Goal: Transaction & Acquisition: Purchase product/service

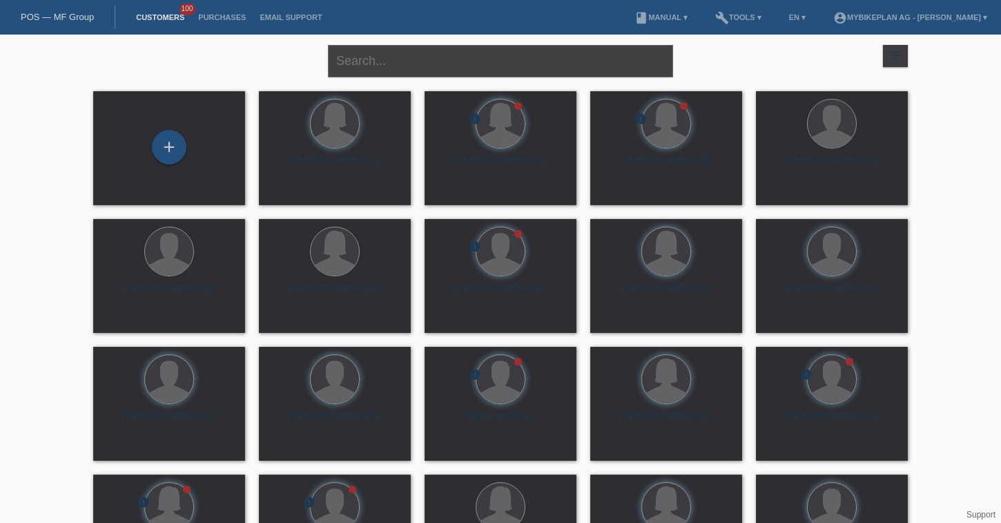
click at [403, 56] on input "text" at bounding box center [500, 61] width 345 height 32
type input "stirnimann"
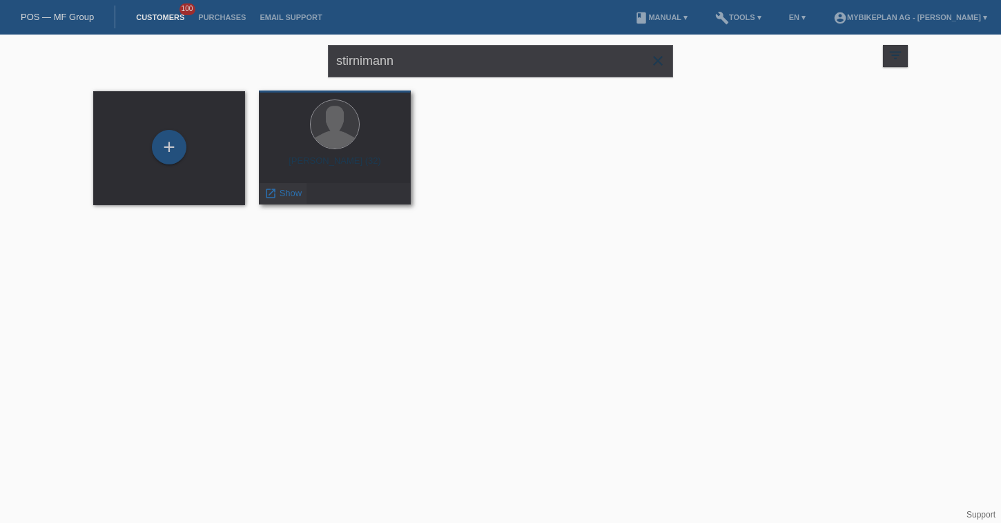
click at [289, 200] on div "launch Show" at bounding box center [283, 193] width 47 height 21
click at [287, 193] on span "Show" at bounding box center [291, 193] width 23 height 10
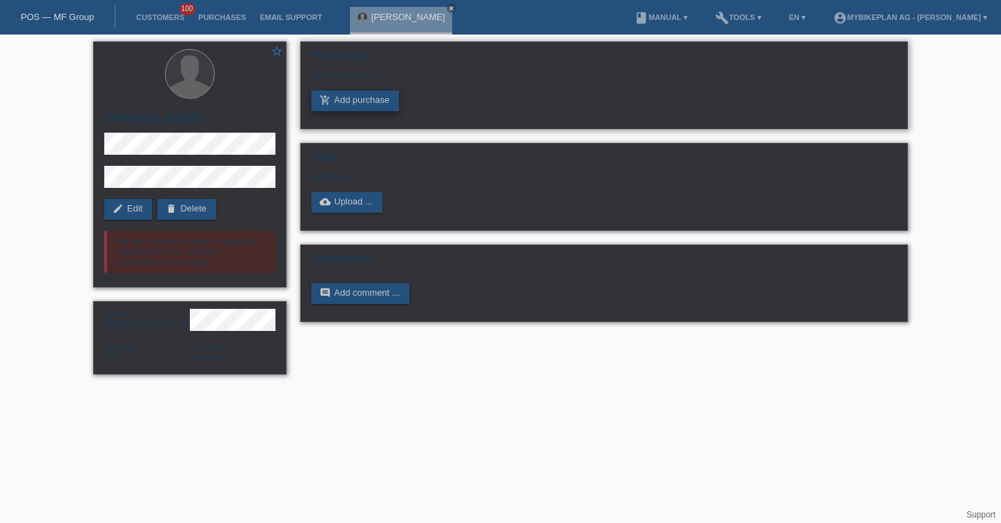
click at [372, 103] on link "add_shopping_cart Add purchase" at bounding box center [355, 100] width 88 height 21
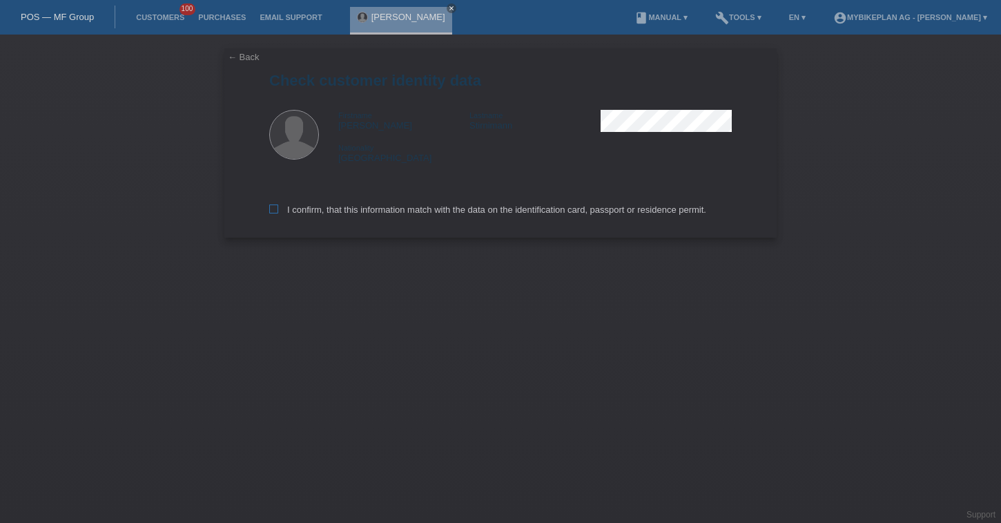
click at [327, 215] on label "I confirm, that this information match with the data on the identification card…" at bounding box center [487, 209] width 437 height 10
click at [278, 213] on input "I confirm, that this information match with the data on the identification card…" at bounding box center [273, 208] width 9 height 9
checkbox input "true"
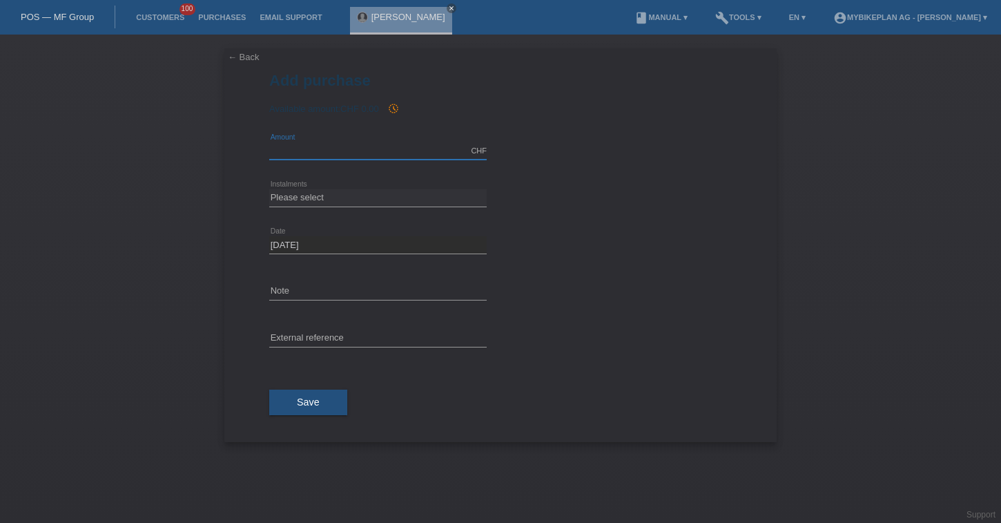
click at [358, 148] on input "text" at bounding box center [378, 150] width 218 height 17
type input "4349.69"
click at [336, 193] on select "Please select 6 instalments 12 instalments 18 instalments 24 instalments 36 ins…" at bounding box center [378, 197] width 218 height 17
select select "488"
click at [269, 189] on select "Please select 6 instalments 12 instalments 18 instalments 24 instalments 36 ins…" at bounding box center [378, 197] width 218 height 17
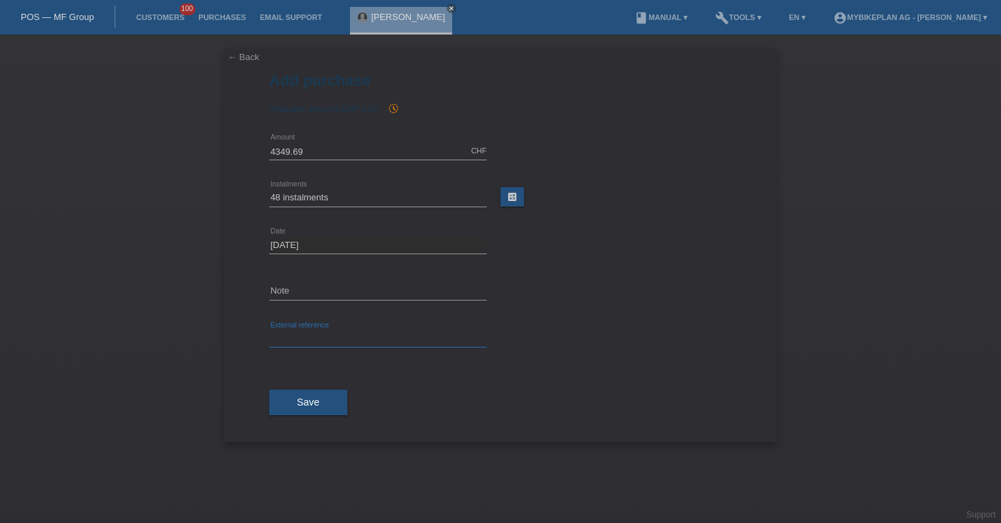
click at [287, 337] on input "text" at bounding box center [378, 338] width 218 height 17
paste input "42827837792"
type input "42827837792"
click at [296, 404] on button "Save" at bounding box center [308, 402] width 78 height 26
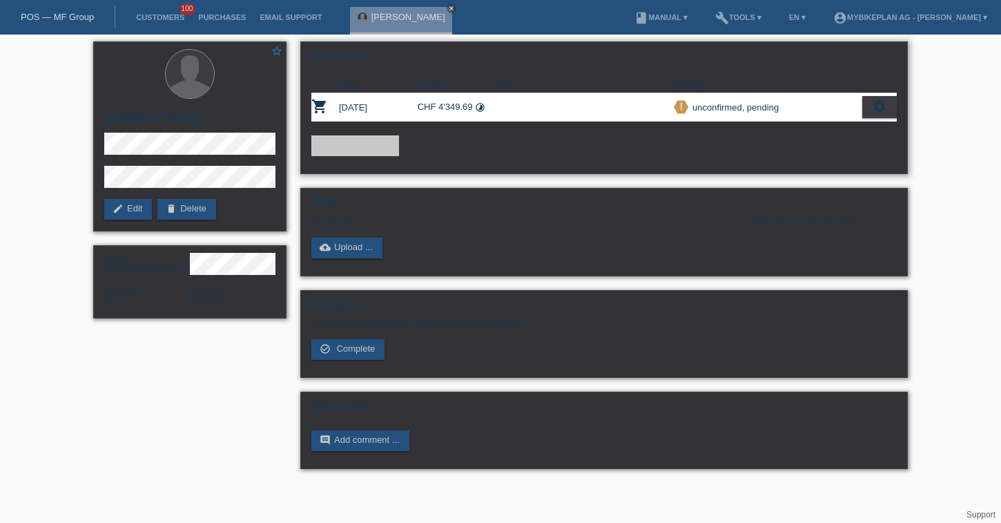
click at [878, 106] on icon "settings" at bounding box center [879, 106] width 15 height 15
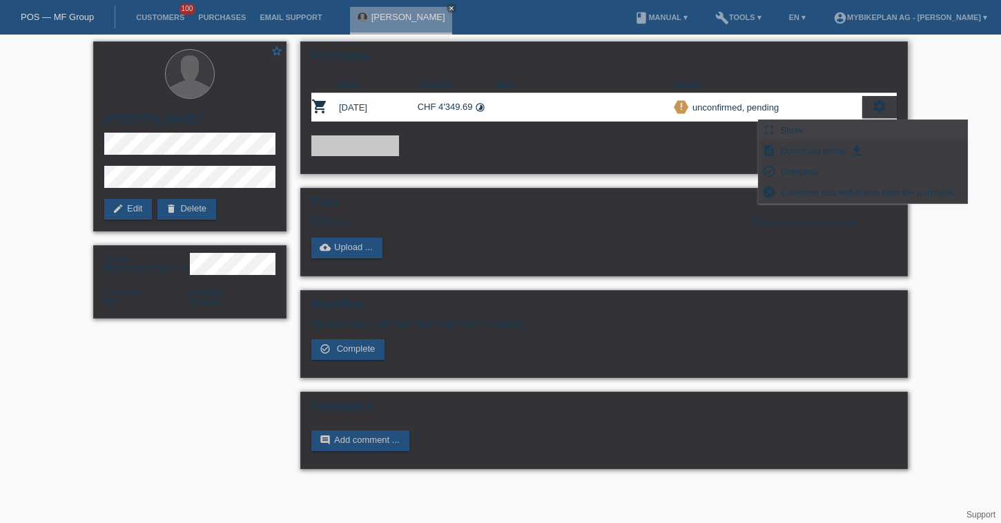
click at [795, 126] on span "Show" at bounding box center [792, 130] width 27 height 17
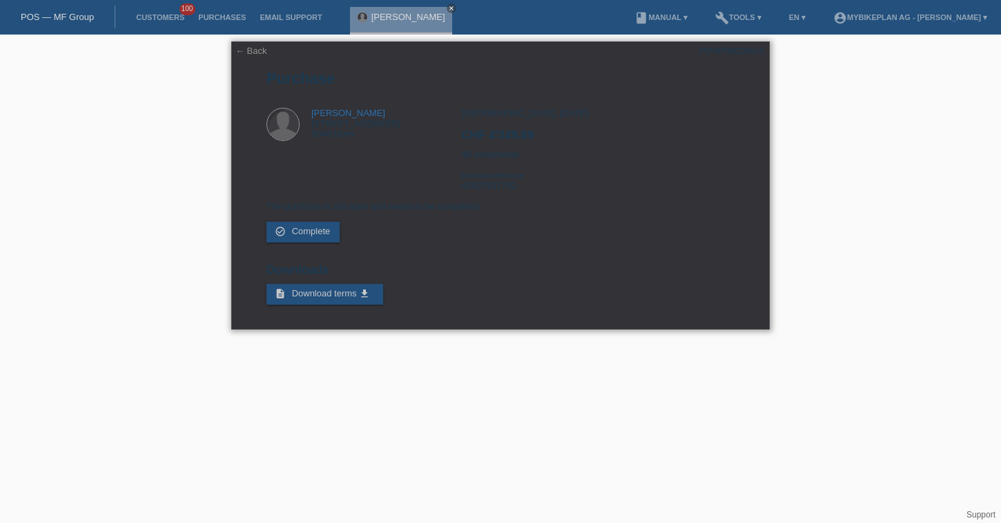
click at [749, 48] on div "POSP00026621" at bounding box center [732, 51] width 65 height 10
copy div "POSP00026621"
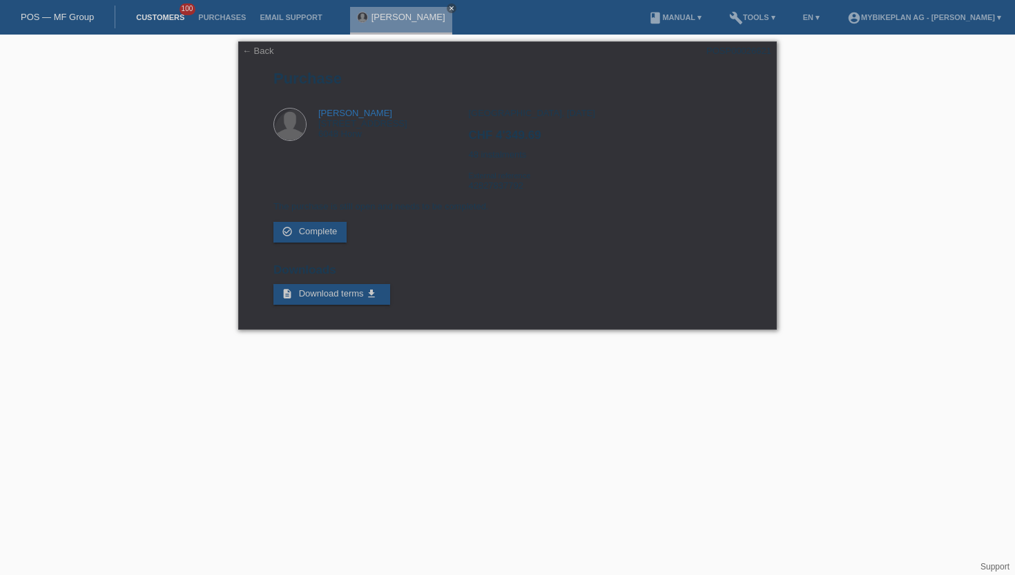
click at [157, 18] on link "Customers" at bounding box center [160, 17] width 62 height 8
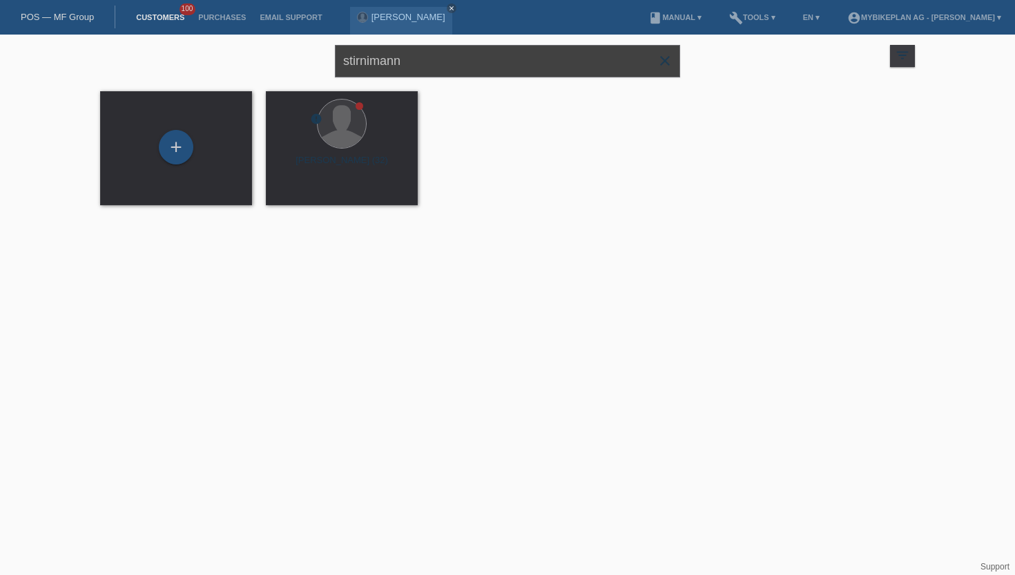
click at [417, 67] on input "stirnimann" at bounding box center [507, 61] width 345 height 32
type input "oliver ganzoni"
click at [345, 165] on div "Tommy Stirnimann (32)" at bounding box center [342, 166] width 130 height 22
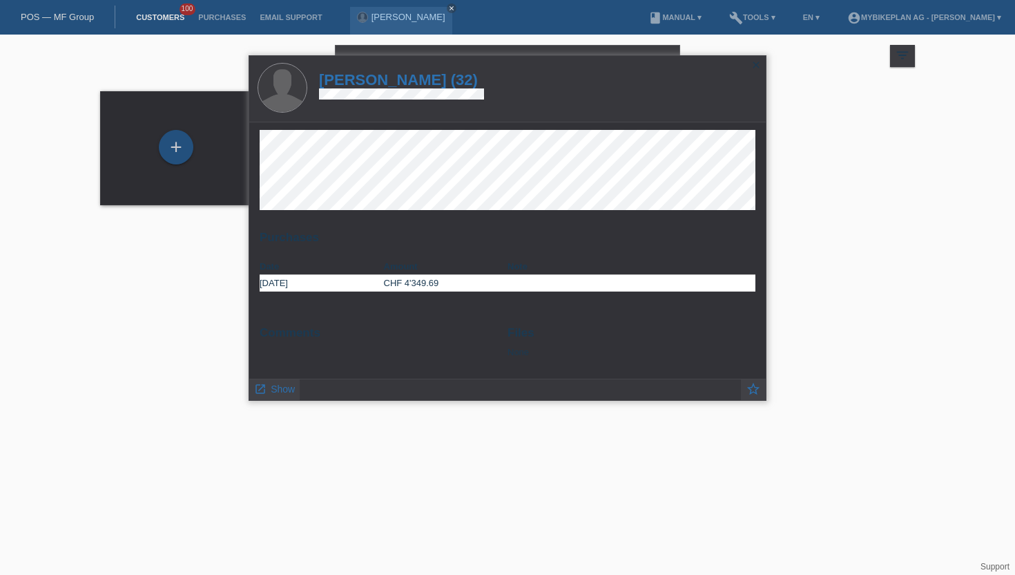
click at [757, 67] on icon "close" at bounding box center [756, 64] width 11 height 11
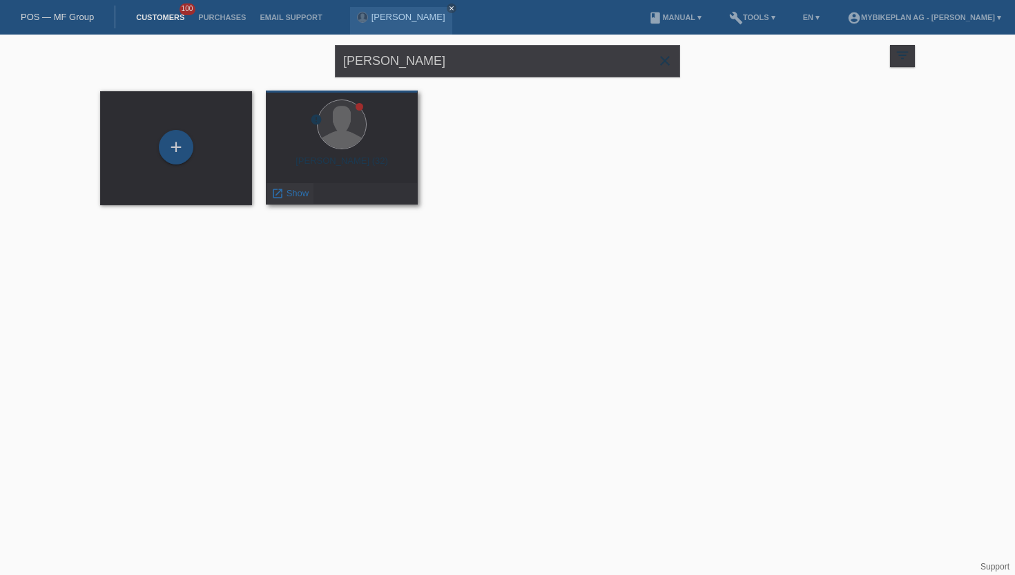
click at [276, 195] on icon "launch" at bounding box center [277, 193] width 12 height 12
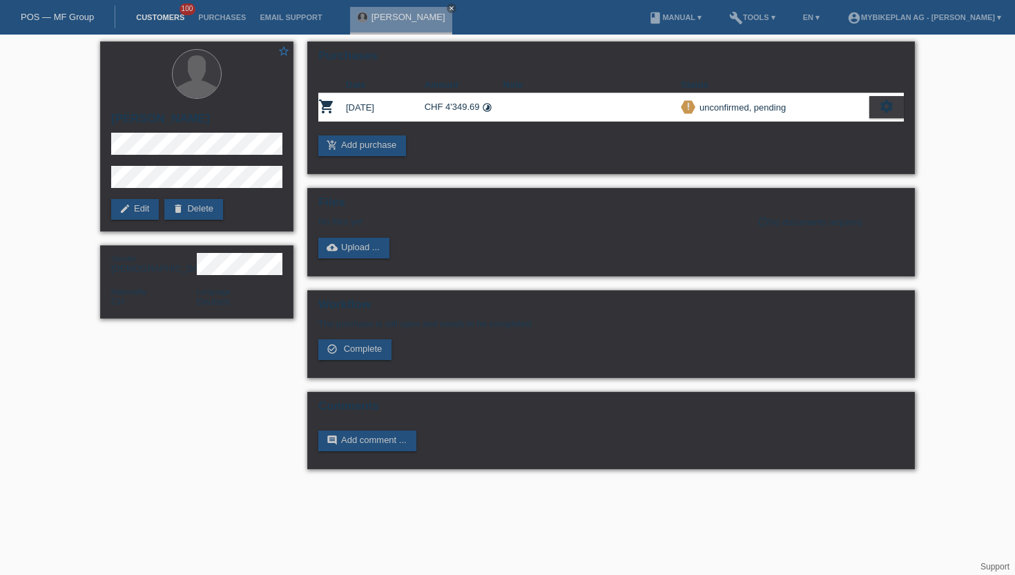
click at [159, 15] on link "Customers" at bounding box center [160, 17] width 62 height 8
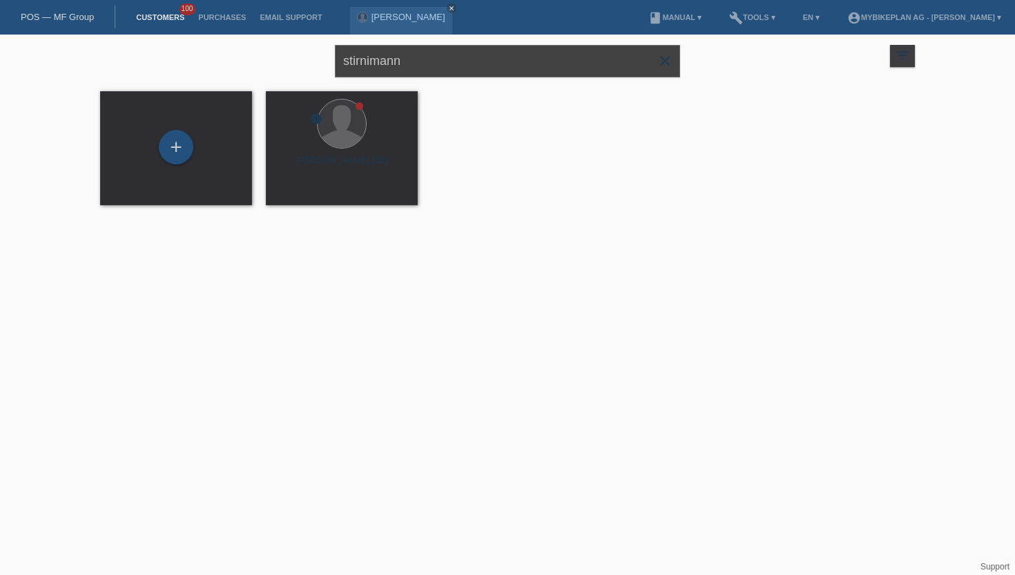
click at [413, 69] on input "stirnimann" at bounding box center [507, 61] width 345 height 32
type input "ganzoni"
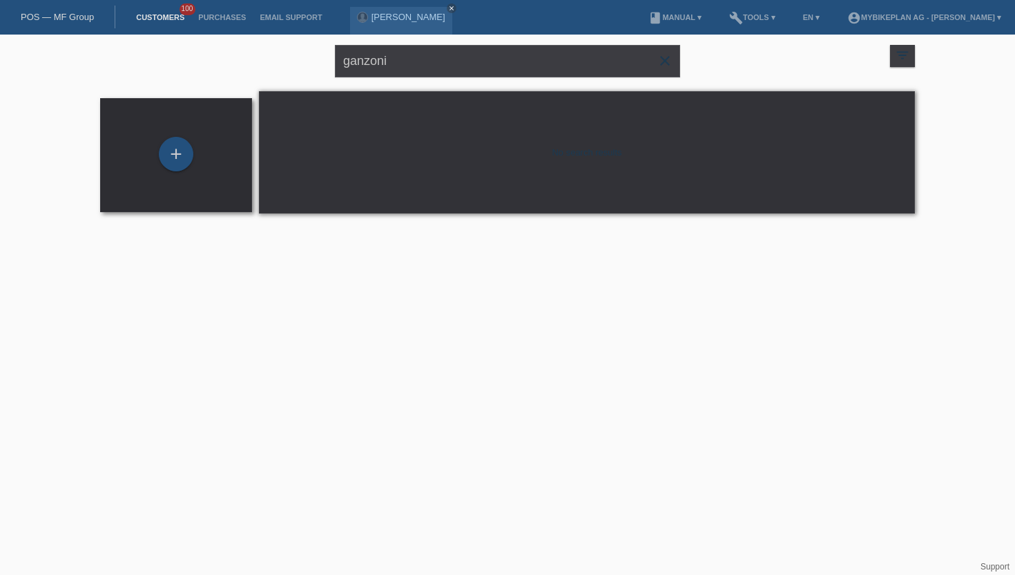
click at [161, 173] on div "+" at bounding box center [176, 155] width 130 height 37
click at [177, 164] on div "+" at bounding box center [176, 153] width 33 height 23
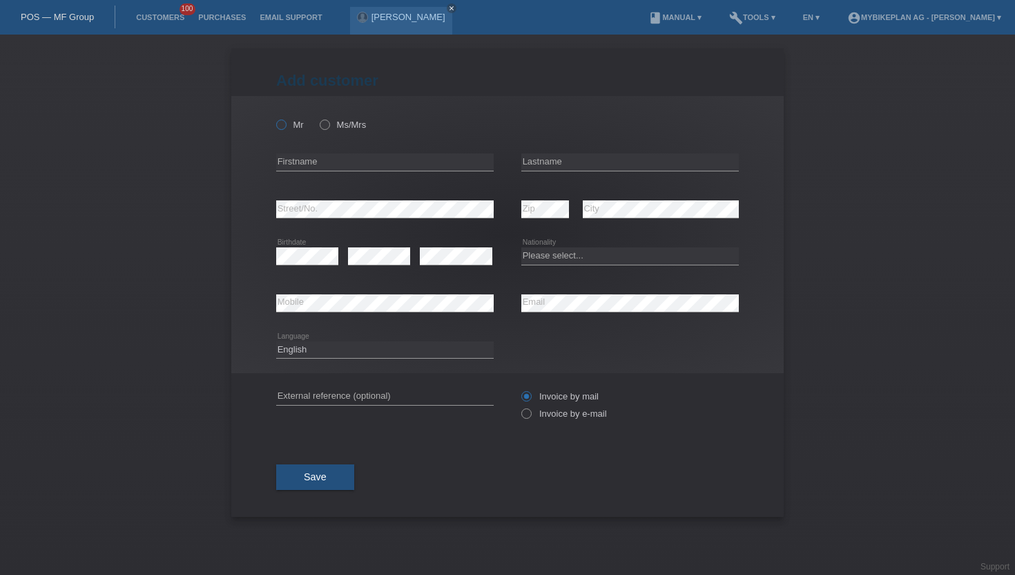
click at [289, 126] on label "Mr" at bounding box center [290, 124] width 28 height 10
click at [285, 126] on input "Mr" at bounding box center [280, 123] width 9 height 9
radio input "true"
click at [322, 151] on div "error Firstname" at bounding box center [385, 162] width 218 height 47
click at [311, 160] on input "text" at bounding box center [385, 161] width 218 height 17
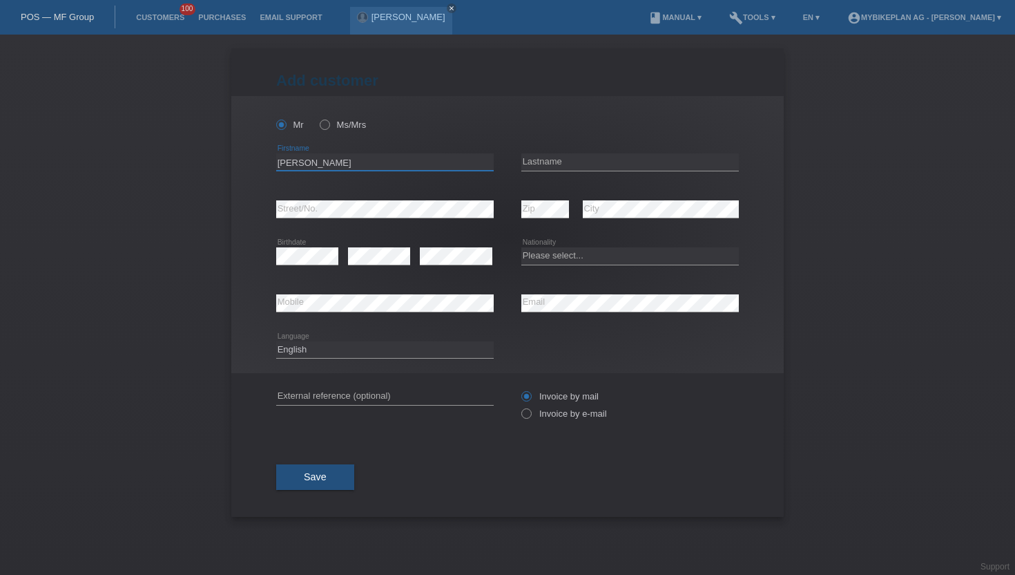
type input "[PERSON_NAME]"
click at [540, 163] on input "text" at bounding box center [630, 161] width 218 height 17
type input "Ganzoni"
click at [608, 257] on select "Please select... Switzerland Austria Germany Liechtenstein ------------ Afghani…" at bounding box center [630, 255] width 218 height 17
select select "CH"
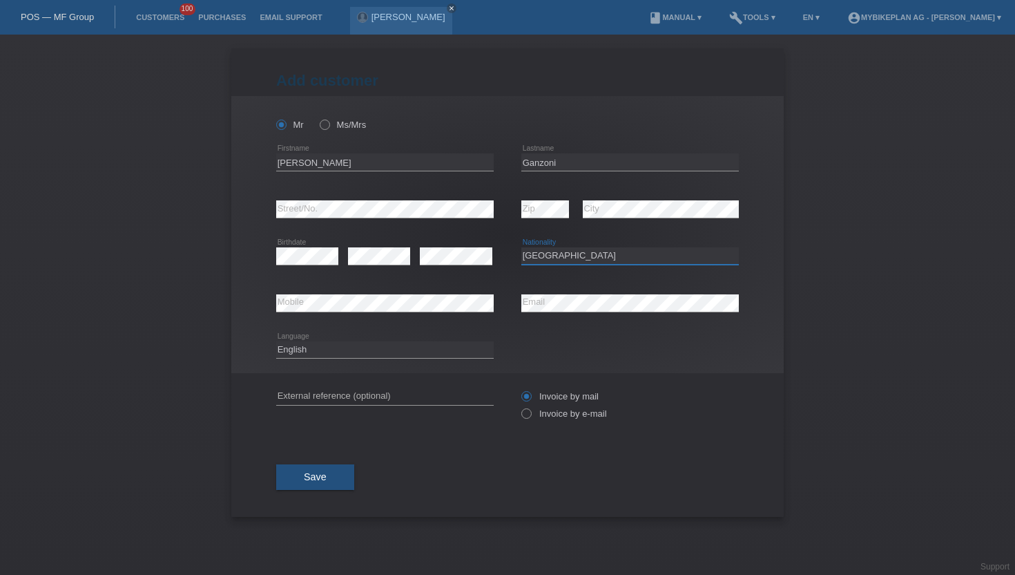
click at [521, 248] on select "Please select... Switzerland Austria Germany Liechtenstein ------------ Afghani…" at bounding box center [630, 255] width 218 height 17
click at [282, 291] on div "error Mobile" at bounding box center [385, 303] width 218 height 47
click at [378, 363] on div "Deutsch Français Italiano English error Language" at bounding box center [385, 350] width 218 height 47
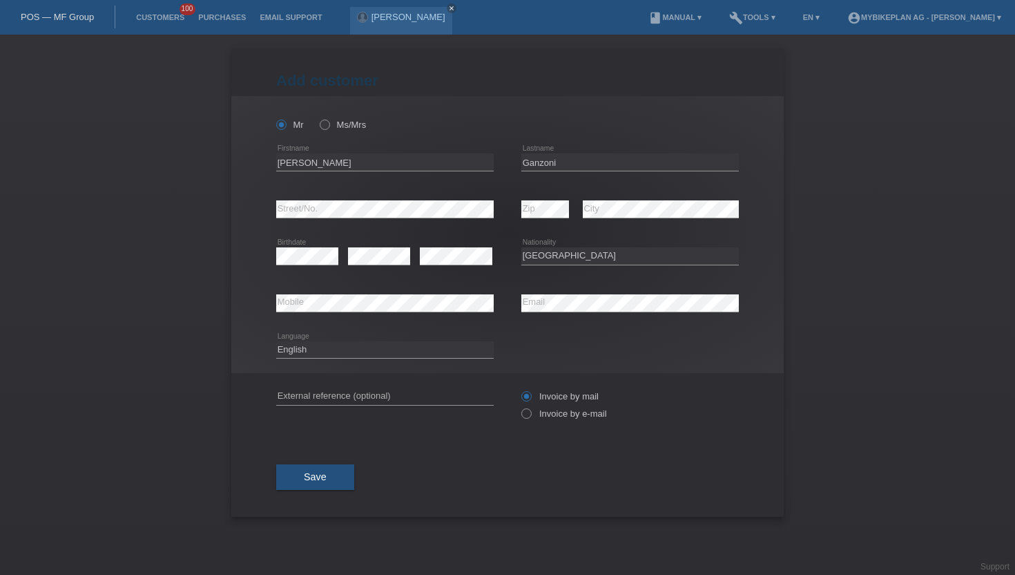
click at [378, 363] on div "Deutsch Français Italiano English error Language" at bounding box center [385, 350] width 218 height 47
click at [385, 346] on select "Deutsch Français Italiano English" at bounding box center [385, 349] width 218 height 17
select select "de"
click at [276, 341] on select "Deutsch Français Italiano English" at bounding box center [385, 349] width 218 height 17
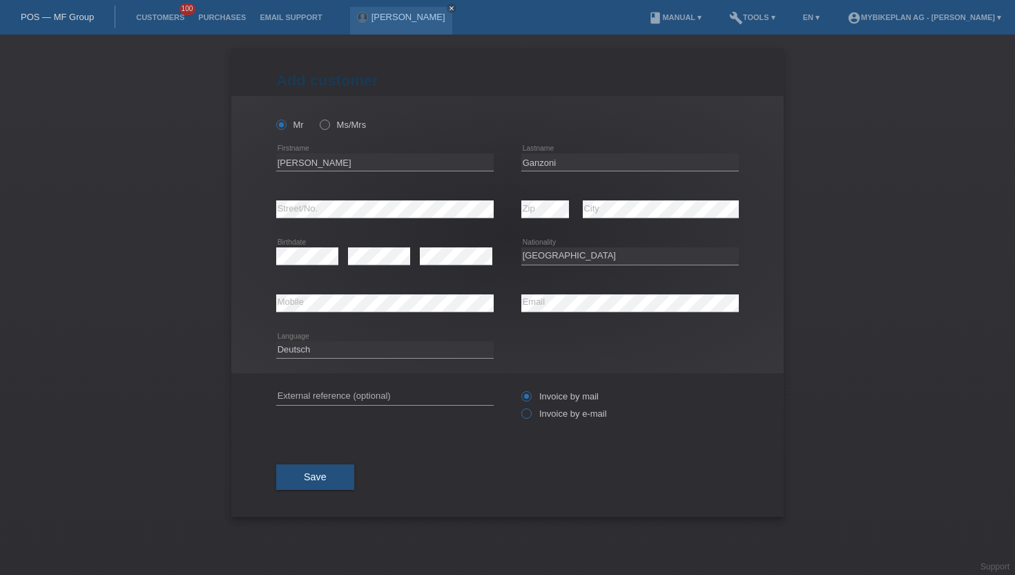
click at [560, 418] on label "Invoice by e-mail" at bounding box center [564, 413] width 86 height 10
click at [530, 420] on input "Invoice by e-mail" at bounding box center [525, 416] width 9 height 17
radio input "true"
click at [280, 486] on button "Save" at bounding box center [315, 477] width 78 height 26
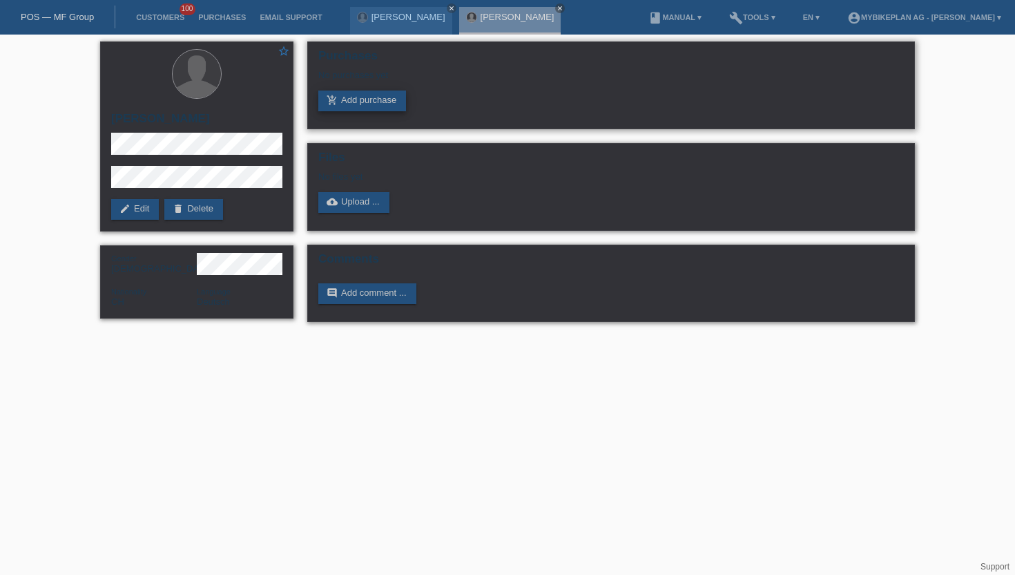
click at [354, 96] on link "add_shopping_cart Add purchase" at bounding box center [362, 100] width 88 height 21
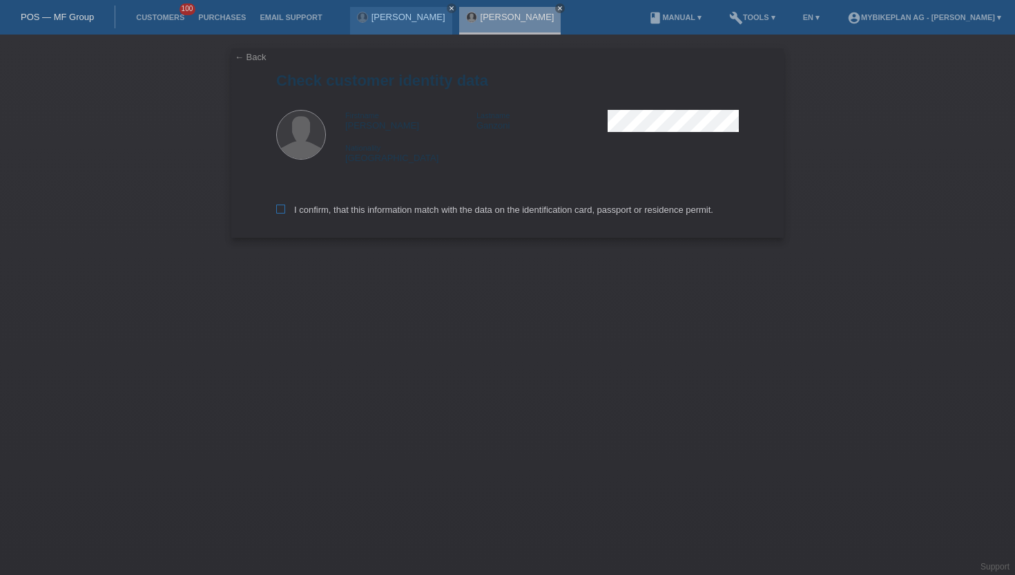
click at [308, 214] on label "I confirm, that this information match with the data on the identification card…" at bounding box center [494, 209] width 437 height 10
click at [285, 213] on input "I confirm, that this information match with the data on the identification card…" at bounding box center [280, 208] width 9 height 9
checkbox input "true"
click at [308, 214] on label "I confirm, that this information match with the data on the identification card…" at bounding box center [494, 209] width 437 height 10
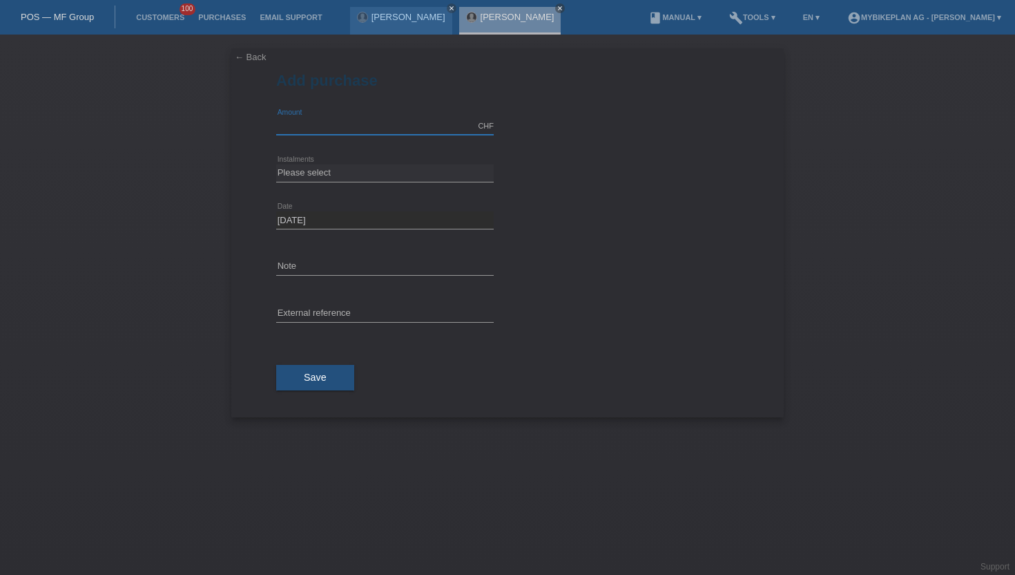
click at [326, 122] on input "text" at bounding box center [385, 125] width 218 height 17
click at [326, 128] on input "text" at bounding box center [385, 125] width 218 height 17
type input "5699.00"
click at [296, 164] on select "Please select 6 instalments 12 instalments 18 instalments 24 instalments 36 ins…" at bounding box center [385, 172] width 218 height 17
select select "488"
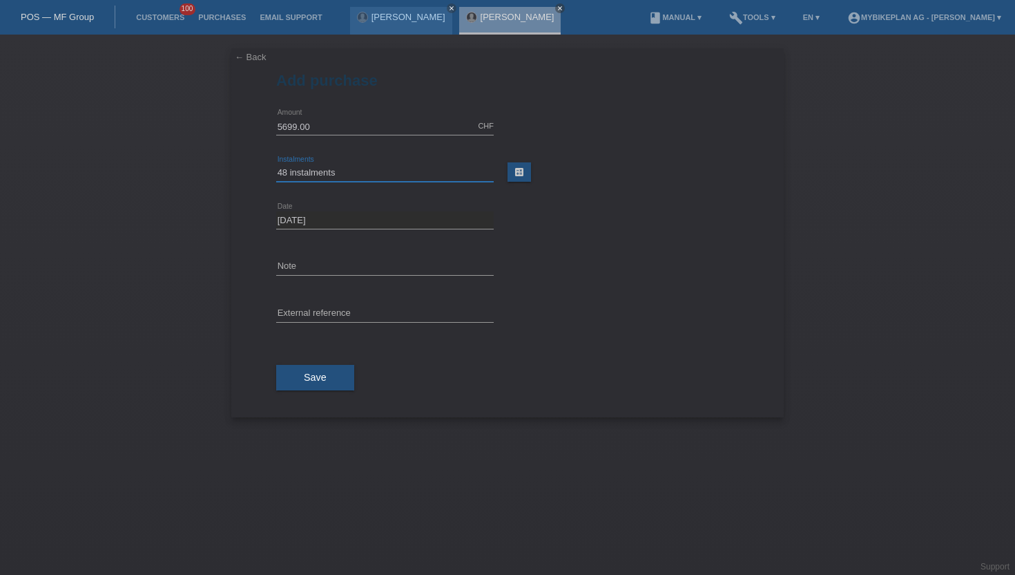
click at [276, 164] on select "Please select 6 instalments 12 instalments 18 instalments 24 instalments 36 ins…" at bounding box center [385, 172] width 218 height 17
click at [310, 315] on input "text" at bounding box center [385, 313] width 218 height 17
paste input "42828155241"
type input "42828155241"
click at [312, 376] on span "Save" at bounding box center [315, 377] width 23 height 11
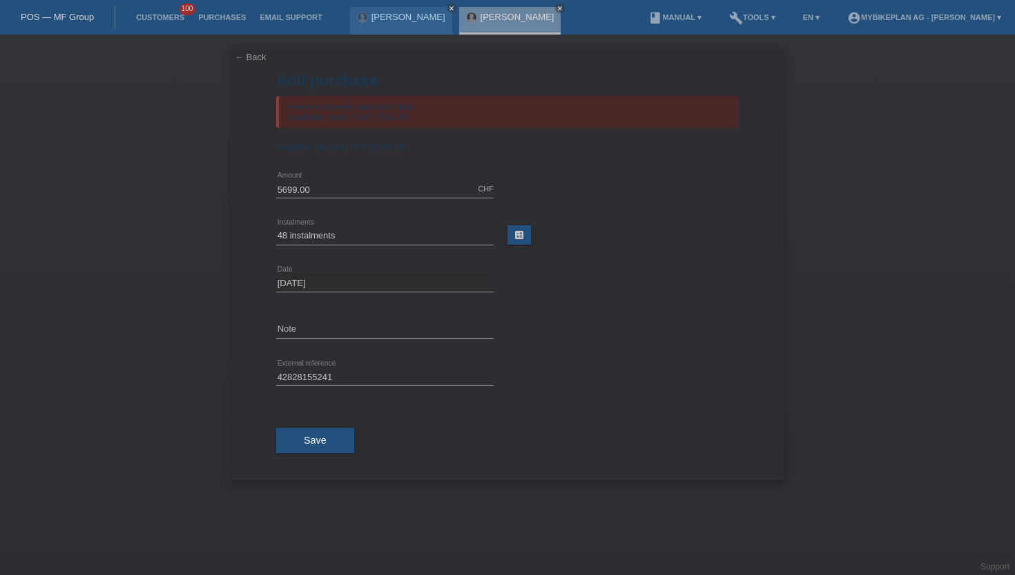
click at [491, 44] on div "← Back Add purchase Amount exceeds customer limit. Available credit: CHF 2'500.…" at bounding box center [507, 305] width 1015 height 540
click at [148, 10] on li "Customers 100" at bounding box center [160, 17] width 62 height 35
click at [148, 14] on link "Customers" at bounding box center [160, 17] width 62 height 8
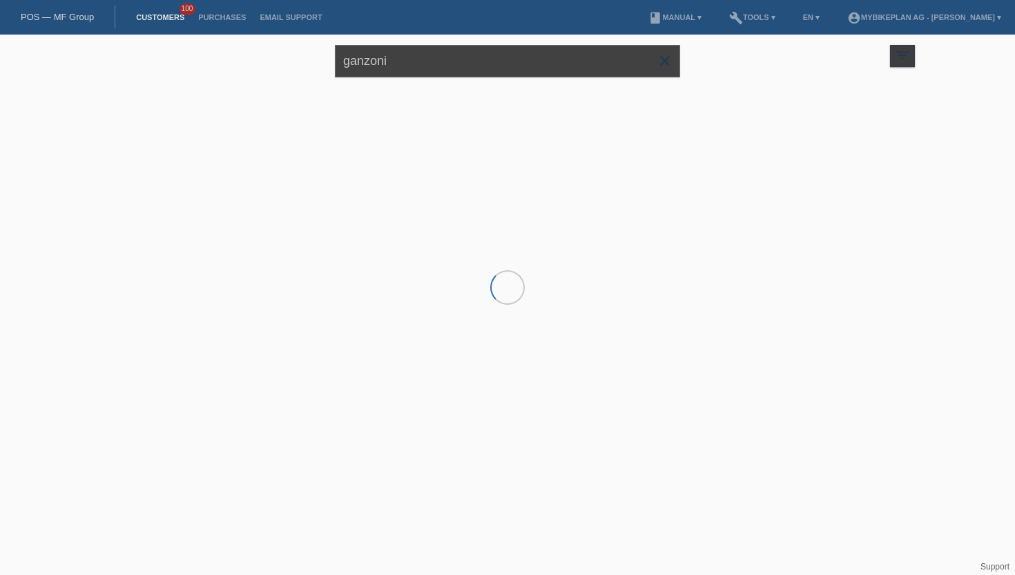
click at [387, 54] on input "ganzoni" at bounding box center [507, 61] width 345 height 32
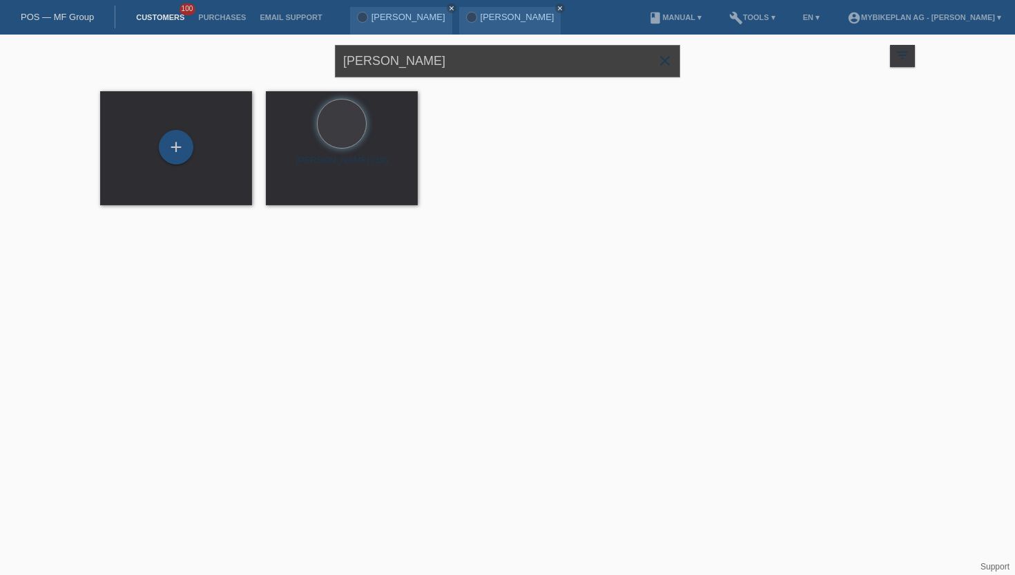
type input "[PERSON_NAME]"
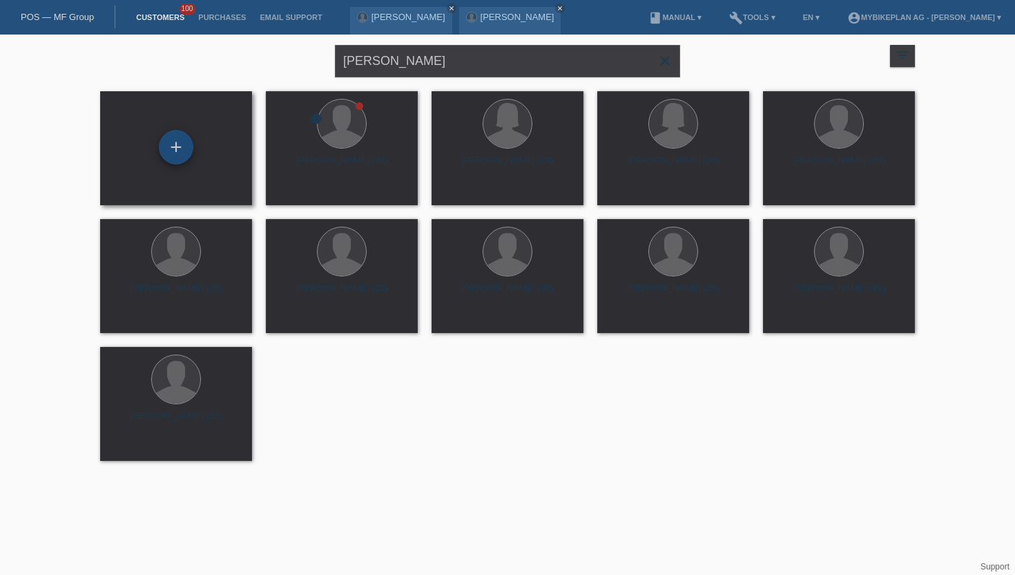
click at [179, 152] on div "+" at bounding box center [176, 147] width 35 height 35
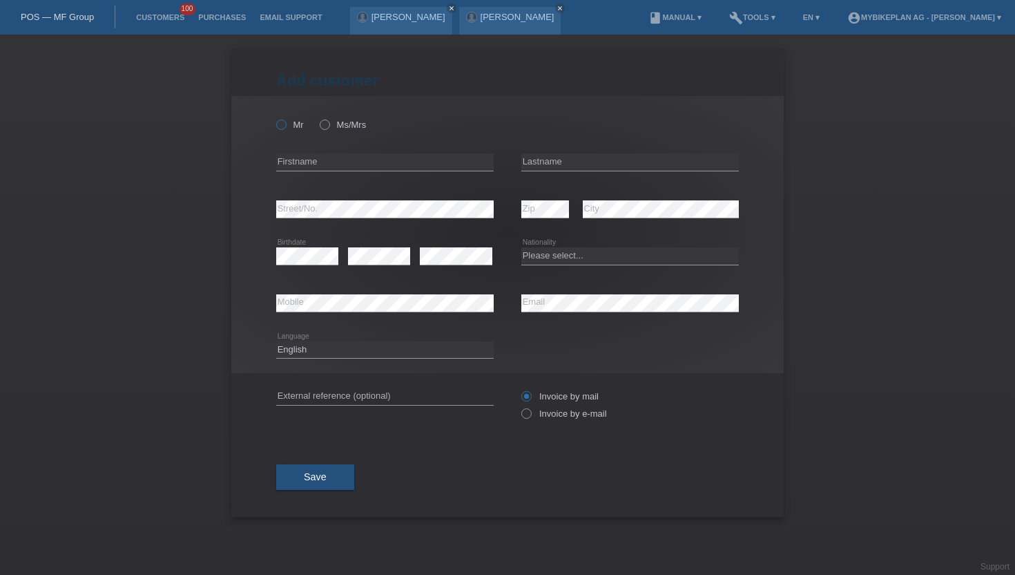
click at [274, 117] on icon at bounding box center [274, 117] width 0 height 0
click at [284, 122] on input "Mr" at bounding box center [280, 123] width 9 height 9
radio input "true"
click at [302, 158] on input "text" at bounding box center [385, 161] width 218 height 17
click at [327, 163] on input "Ádám Reznaák" at bounding box center [385, 161] width 218 height 17
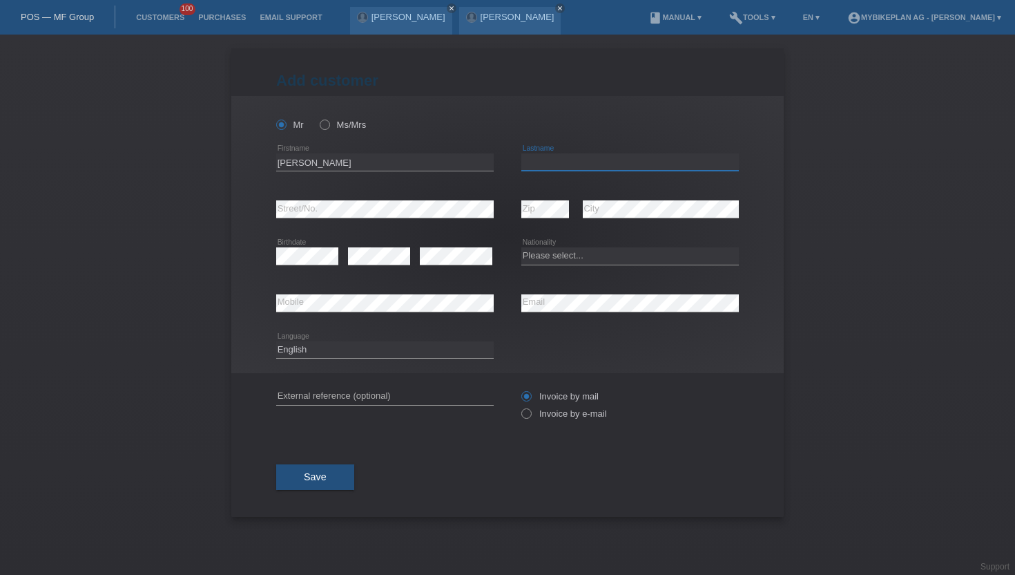
click at [526, 162] on input "text" at bounding box center [630, 161] width 218 height 17
drag, startPoint x: 387, startPoint y: 161, endPoint x: 306, endPoint y: 162, distance: 81.5
click at [306, 161] on input "[PERSON_NAME]" at bounding box center [385, 161] width 218 height 17
type input "[PERSON_NAME]"
click at [542, 161] on input "text" at bounding box center [630, 161] width 218 height 17
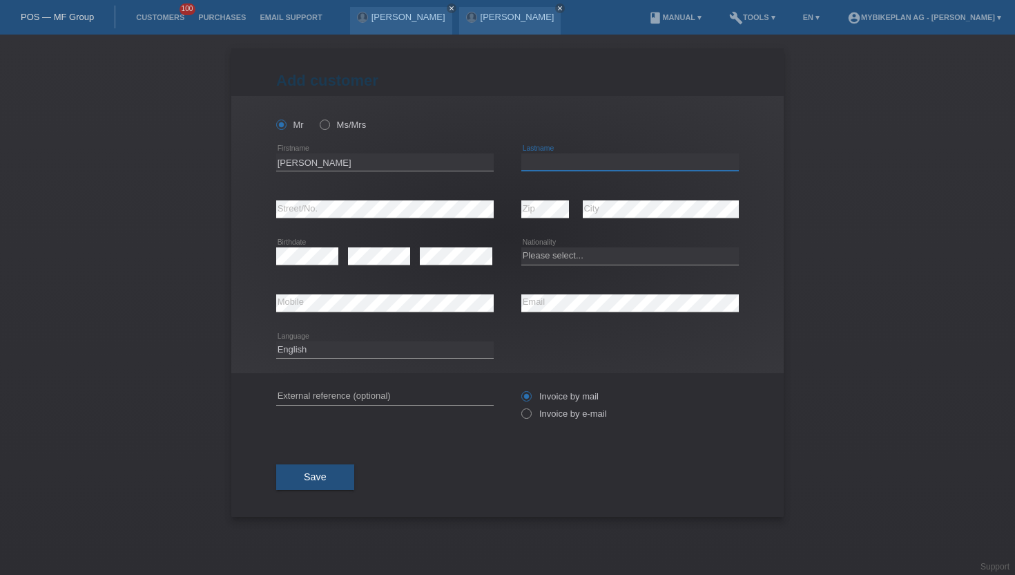
paste input "Reznák"
type input "Reznák"
click at [450, 265] on icon at bounding box center [456, 264] width 73 height 1
click at [604, 247] on div "Please select... Switzerland Austria Germany Liechtenstein ------------ Afghani…" at bounding box center [630, 256] width 218 height 47
click at [585, 263] on select "Please select... Switzerland Austria Germany Liechtenstein ------------ Afghani…" at bounding box center [630, 255] width 218 height 17
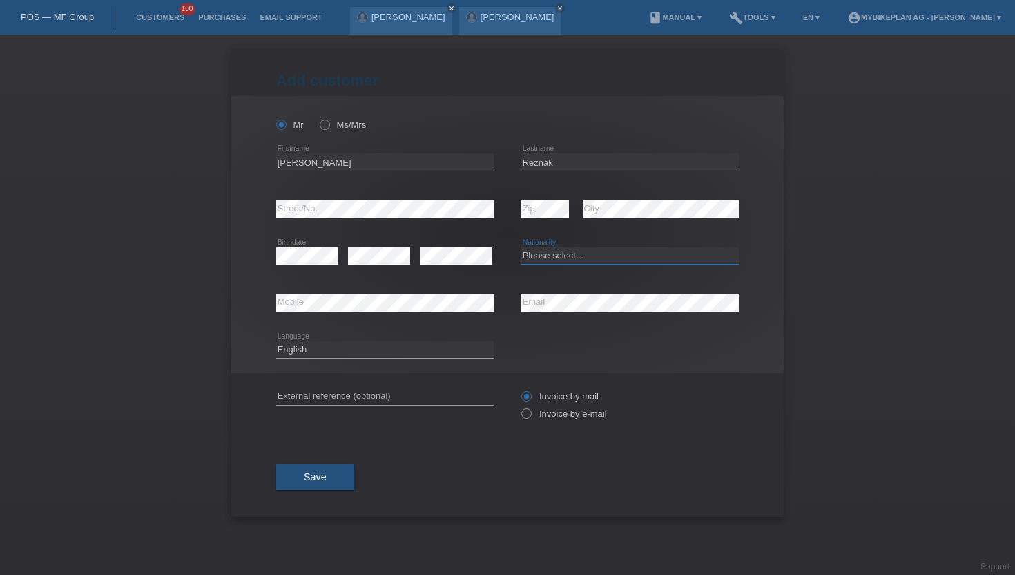
select select "HU"
click at [521, 248] on select "Please select... Switzerland Austria Germany Liechtenstein ------------ Afghani…" at bounding box center [630, 255] width 218 height 17
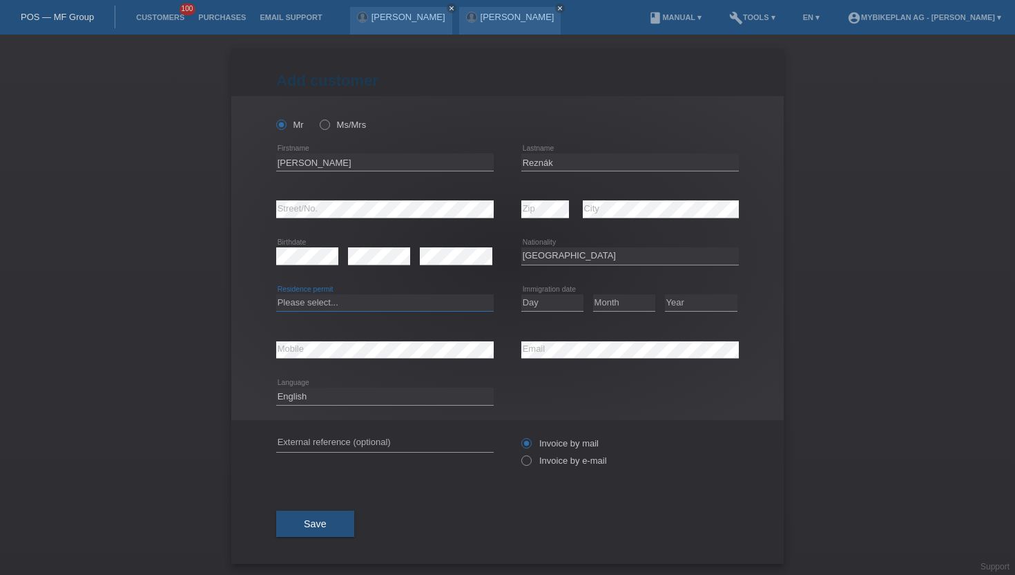
click at [352, 309] on select "Please select... C B B - Refugee status Other" at bounding box center [385, 302] width 218 height 17
select select "B"
click at [276, 294] on select "Please select... C B B - Refugee status Other" at bounding box center [385, 302] width 218 height 17
click at [542, 300] on select "Day 01 02 03 04 05 06 07 08 09 10 11" at bounding box center [552, 302] width 62 height 17
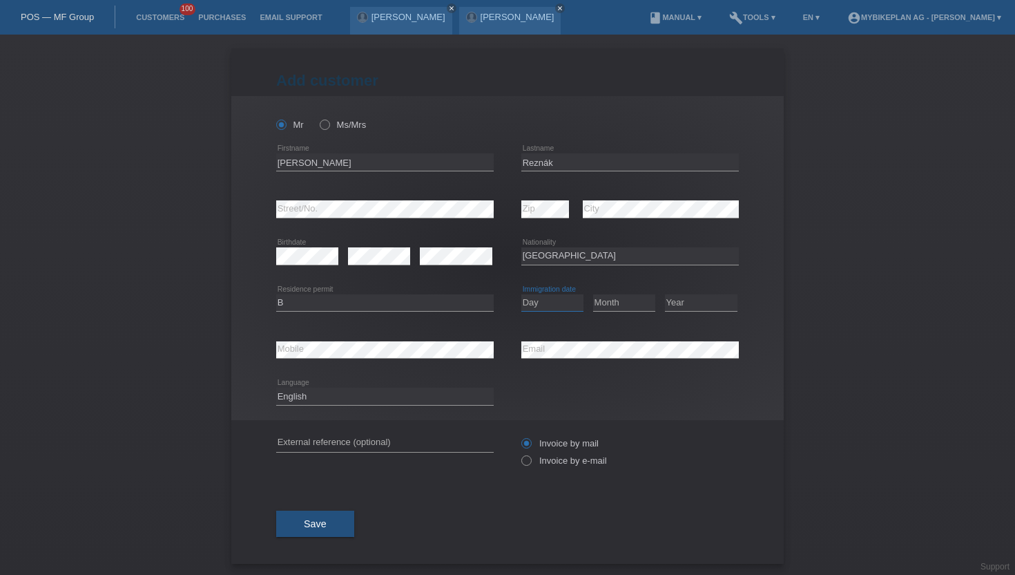
click at [542, 300] on select "Day 01 02 03 04 05 06 07 08 09 10 11" at bounding box center [552, 302] width 62 height 17
select select "15"
click at [521, 294] on select "Day 01 02 03 04 05 06 07 08 09 10 11" at bounding box center [552, 302] width 62 height 17
click at [616, 299] on select "Month 01 02 03 04 05 06 07 08 09 10 11" at bounding box center [624, 302] width 62 height 17
select select "10"
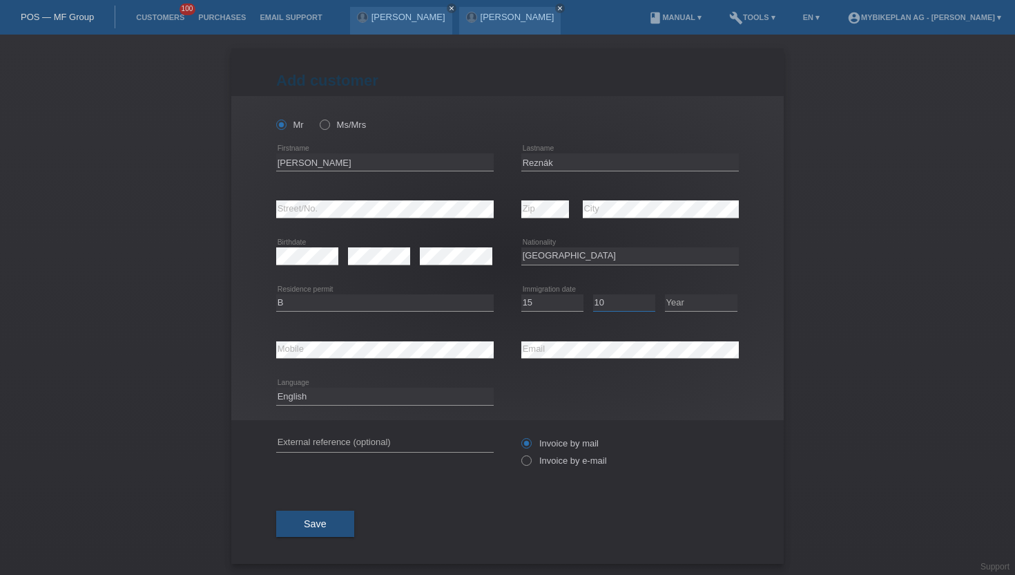
click at [593, 294] on select "Month 01 02 03 04 05 06 07 08 09 10 11" at bounding box center [624, 302] width 62 height 17
click at [727, 303] on select "Year 2025 2024 2023 2022 2021 2020 2019 2018 2017 2016 2015 2014 2013 2012 2011…" at bounding box center [701, 302] width 73 height 17
select select "2019"
click at [665, 294] on select "Year 2025 2024 2023 2022 2021 2020 2019 2018 2017 2016 2015 2014 2013 2012 2011…" at bounding box center [701, 302] width 73 height 17
click at [369, 390] on select "Deutsch Français Italiano English" at bounding box center [385, 395] width 218 height 17
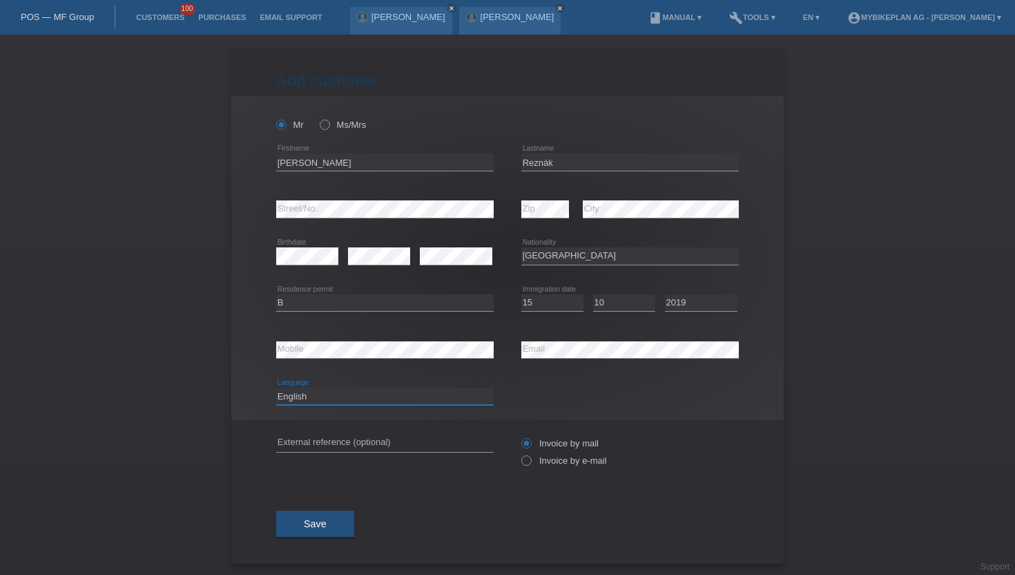
select select "de"
click at [276, 388] on select "Deutsch Français Italiano English" at bounding box center [385, 395] width 218 height 17
click at [538, 456] on div "Invoice by mail Invoice by e-mail" at bounding box center [630, 451] width 218 height 35
click at [535, 459] on label "Invoice by e-mail" at bounding box center [564, 460] width 86 height 10
click at [530, 459] on input "Invoice by e-mail" at bounding box center [525, 463] width 9 height 17
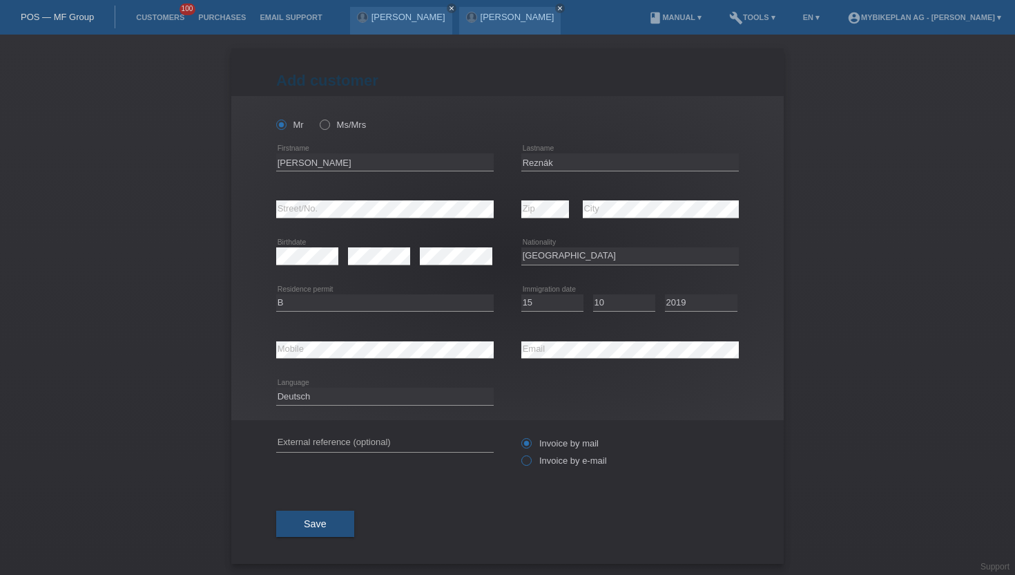
radio input "true"
click at [335, 519] on button "Save" at bounding box center [315, 523] width 78 height 26
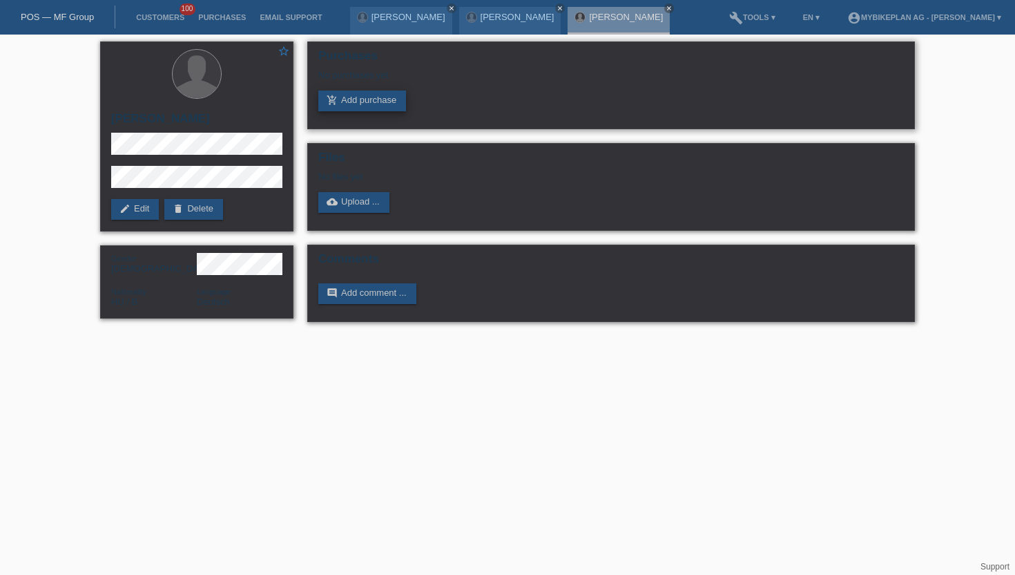
click at [354, 106] on link "add_shopping_cart Add purchase" at bounding box center [362, 100] width 88 height 21
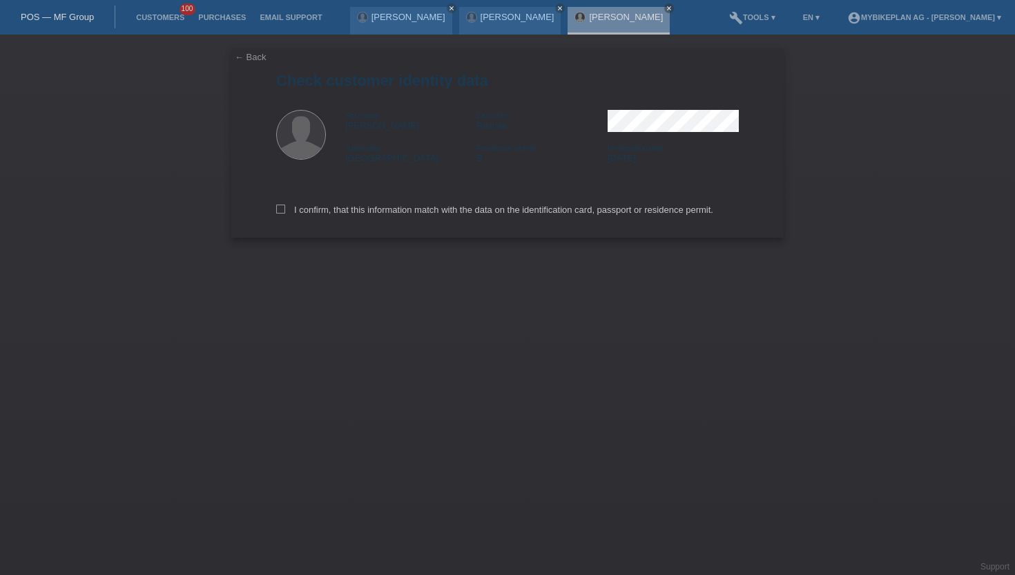
click at [280, 218] on div "I confirm, that this information match with the data on the identification card…" at bounding box center [507, 207] width 463 height 61
click at [280, 215] on label "I confirm, that this information match with the data on the identification card…" at bounding box center [494, 209] width 437 height 10
click at [280, 213] on input "I confirm, that this information match with the data on the identification card…" at bounding box center [280, 208] width 9 height 9
checkbox input "true"
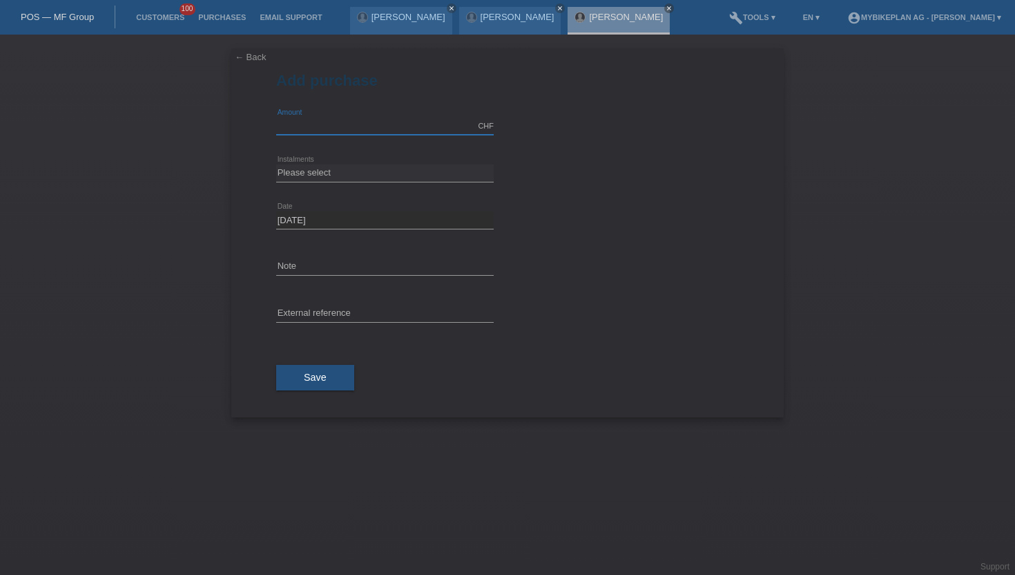
click at [348, 127] on input "text" at bounding box center [385, 125] width 218 height 17
type input "6999.00"
click at [305, 178] on select "Please select 6 instalments 12 instalments 18 instalments 24 instalments 36 ins…" at bounding box center [385, 172] width 218 height 17
select select "488"
click at [276, 164] on select "Please select 6 instalments 12 instalments 18 instalments 24 instalments 36 ins…" at bounding box center [385, 172] width 218 height 17
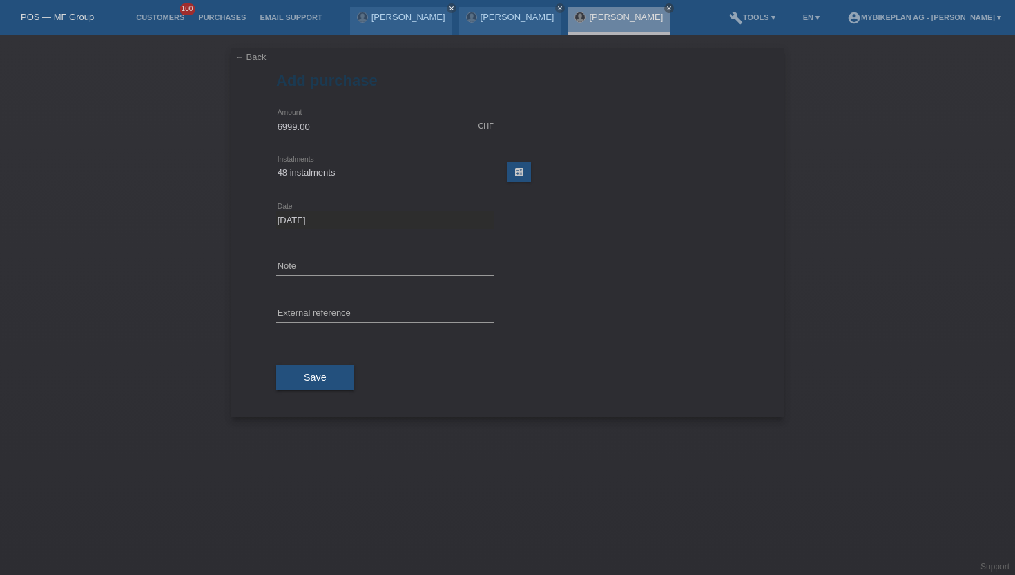
click at [327, 326] on div "error External reference" at bounding box center [385, 314] width 218 height 47
click at [327, 320] on input "text" at bounding box center [385, 313] width 218 height 17
paste input "42805638298"
type input "42805638298"
click at [312, 383] on span "Save" at bounding box center [315, 377] width 23 height 11
